Goal: Information Seeking & Learning: Learn about a topic

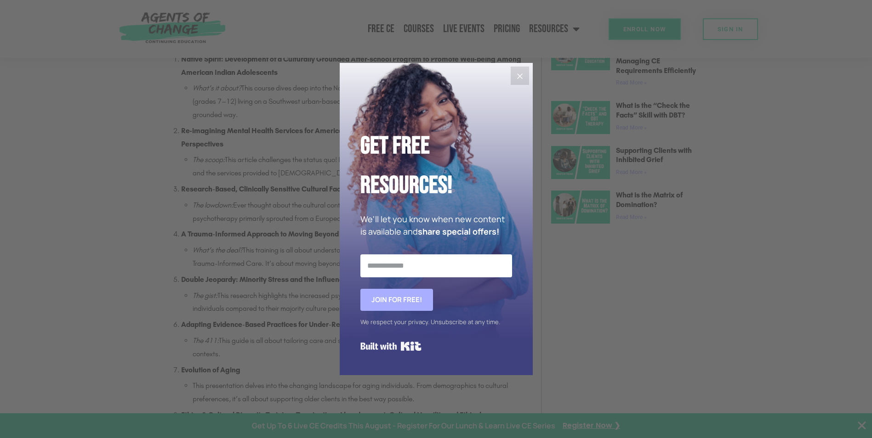
scroll to position [781, 0]
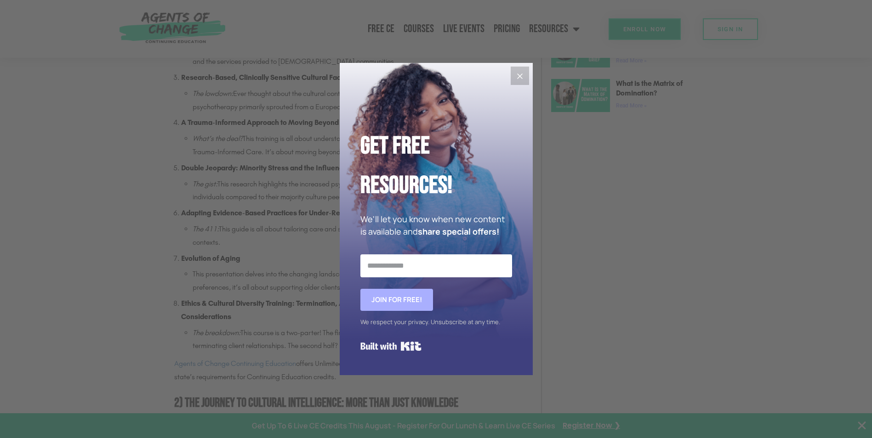
click at [524, 75] on icon "Close" at bounding box center [519, 76] width 11 height 11
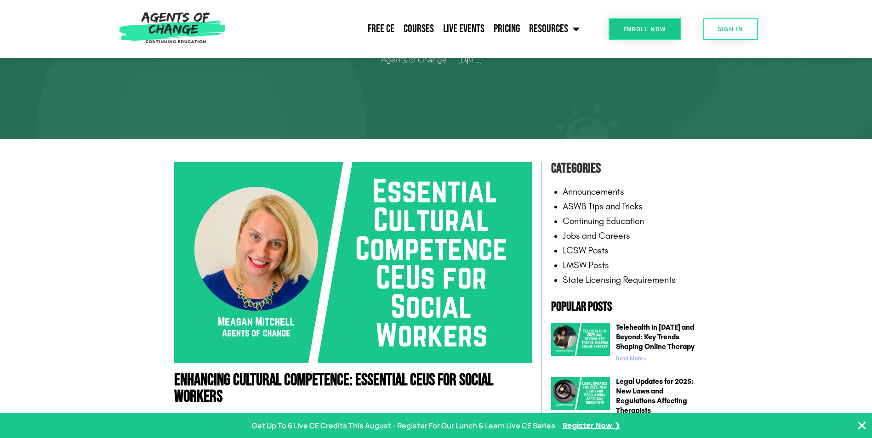
scroll to position [0, 0]
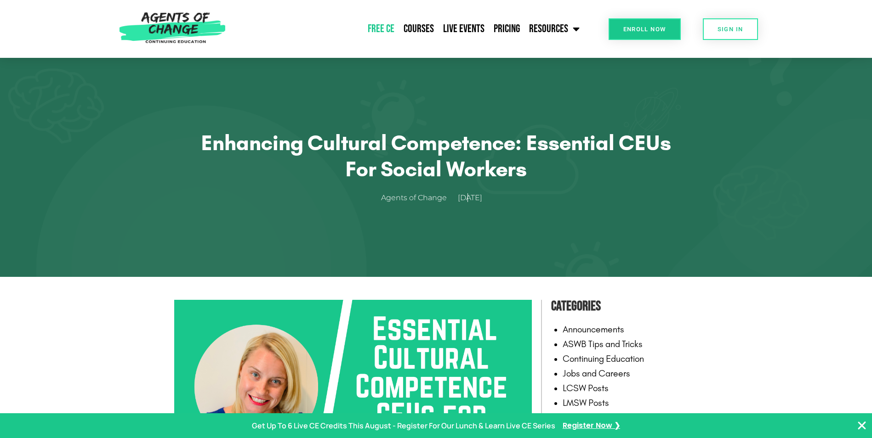
click at [378, 30] on link "Free CE" at bounding box center [381, 28] width 36 height 23
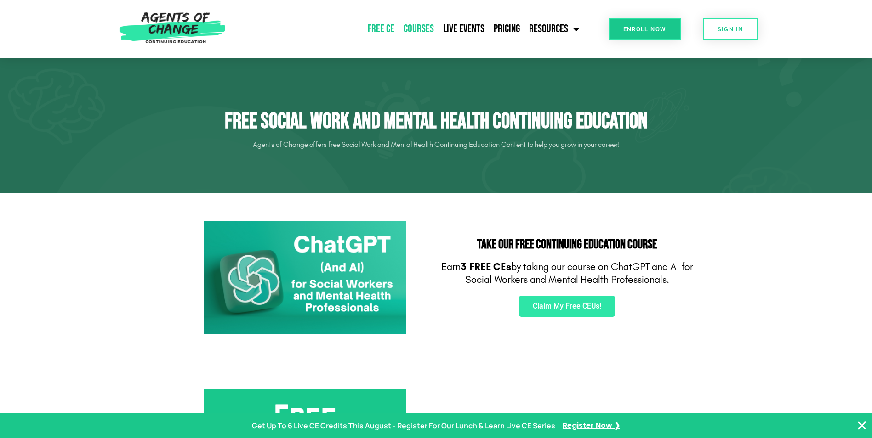
click at [428, 23] on link "Courses" at bounding box center [419, 28] width 40 height 23
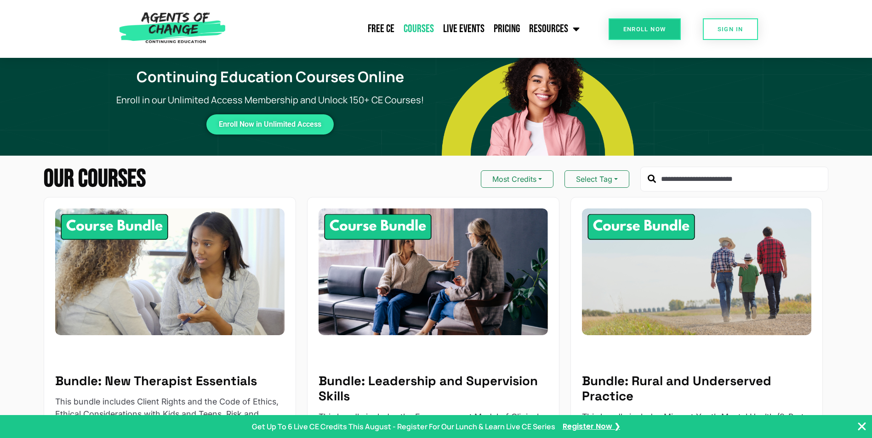
click at [703, 184] on input "text" at bounding box center [734, 179] width 188 height 25
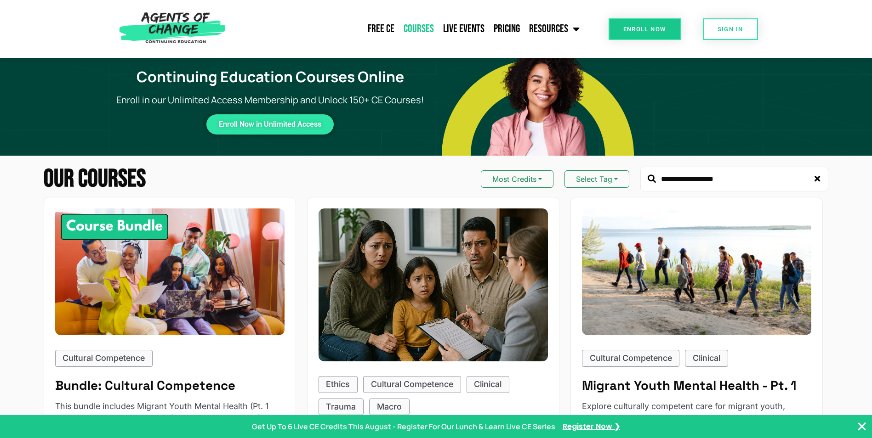
type input "**********"
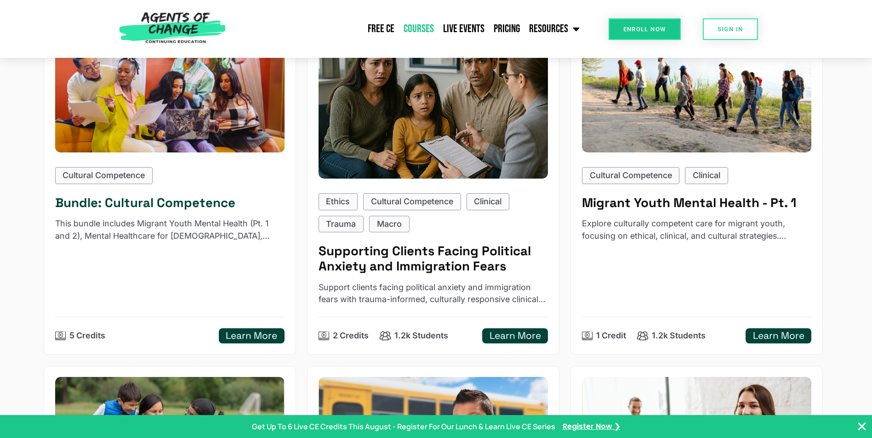
scroll to position [184, 0]
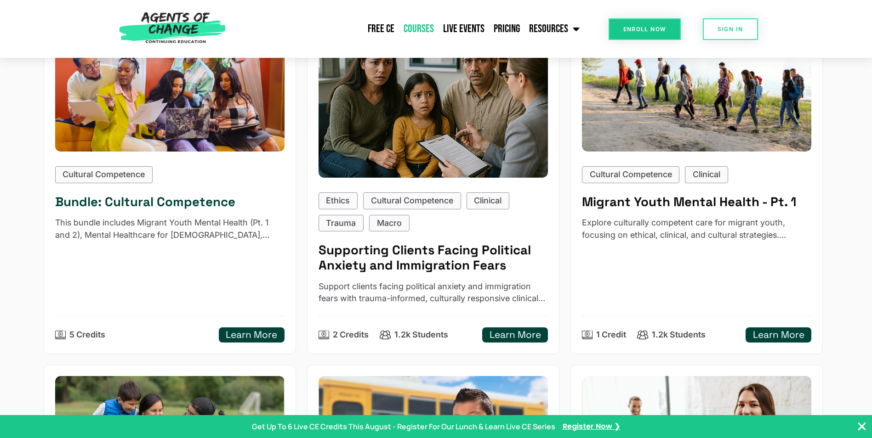
click at [206, 223] on p "This bundle includes Migrant Youth Mental Health (Pt. 1 and 2), Mental Healthca…" at bounding box center [170, 229] width 230 height 24
